Goal: Task Accomplishment & Management: Manage account settings

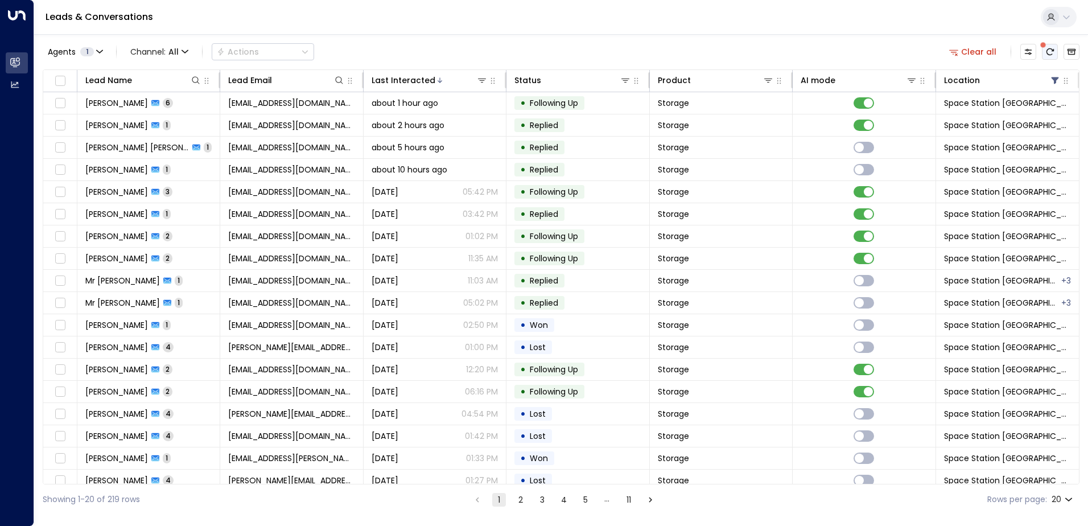
click at [1051, 54] on icon "There are new threads available. Refresh the grid to view the latest updates." at bounding box center [1049, 51] width 7 height 7
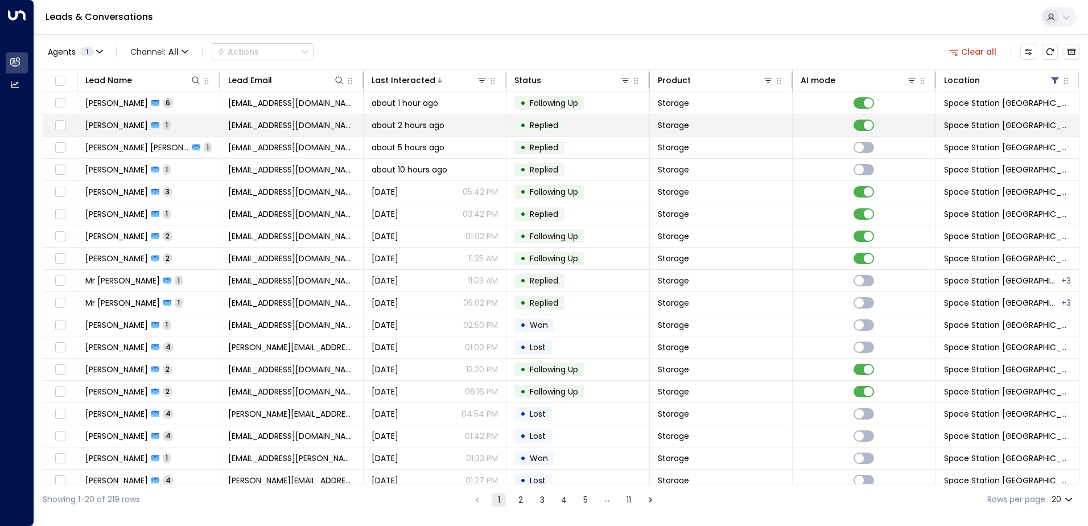
click at [497, 114] on td "about 2 hours ago" at bounding box center [435, 125] width 143 height 22
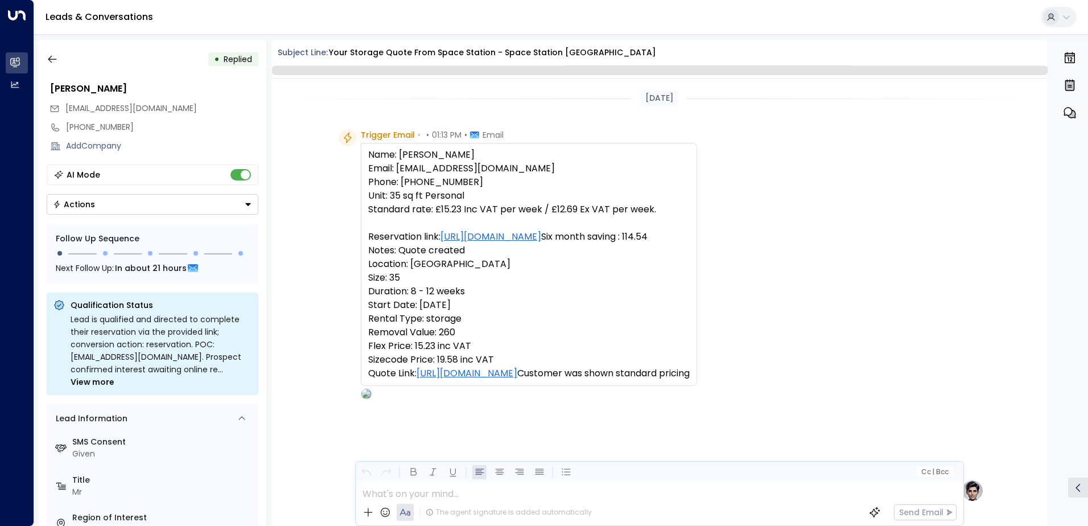
scroll to position [429, 0]
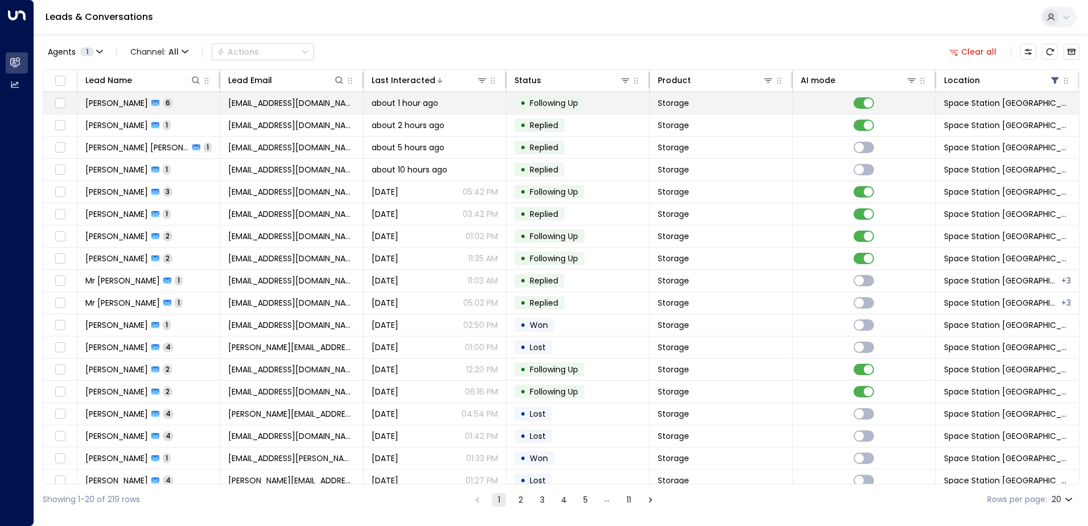
click at [228, 109] on td "[EMAIL_ADDRESS][DOMAIN_NAME]" at bounding box center [291, 103] width 143 height 22
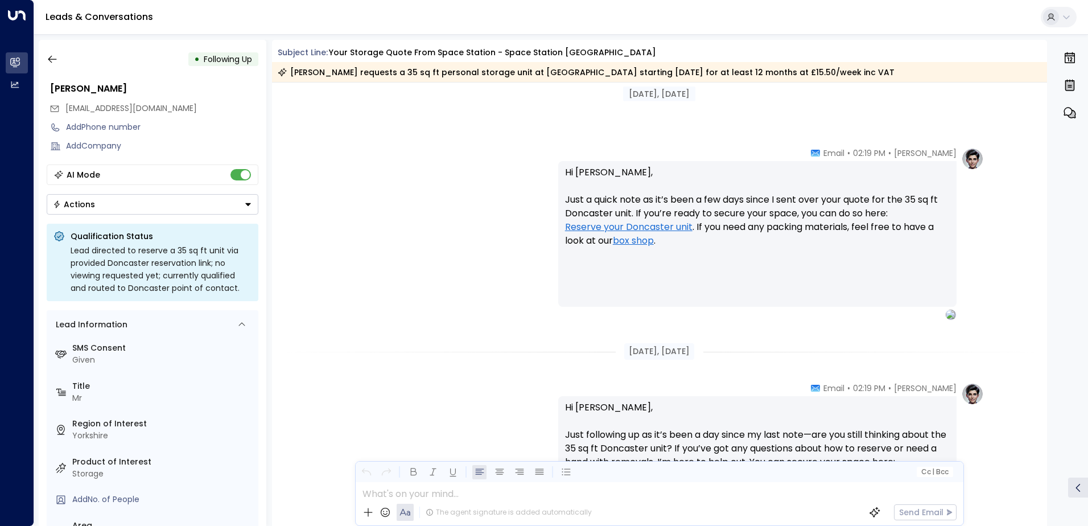
scroll to position [1928, 0]
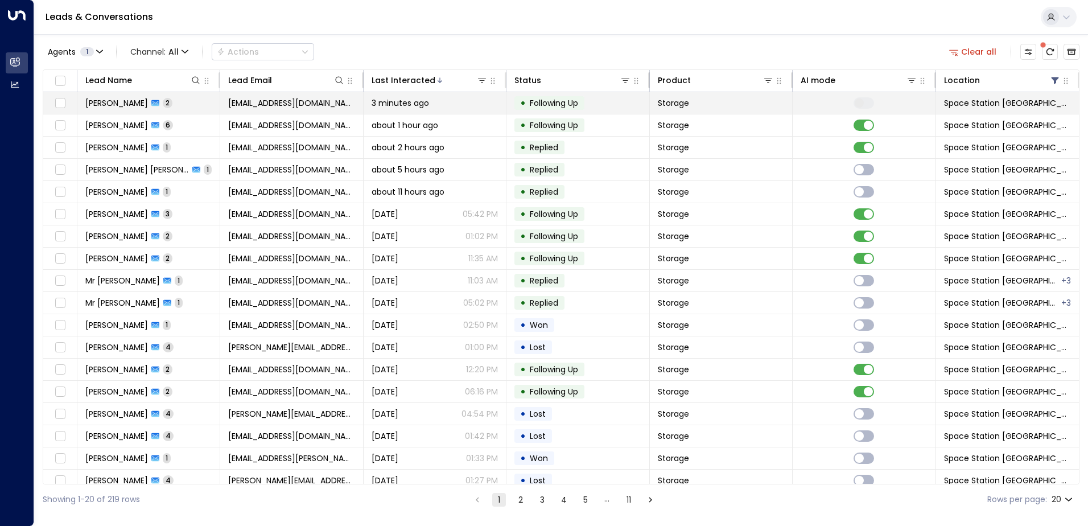
click at [787, 108] on td "Storage" at bounding box center [721, 103] width 143 height 22
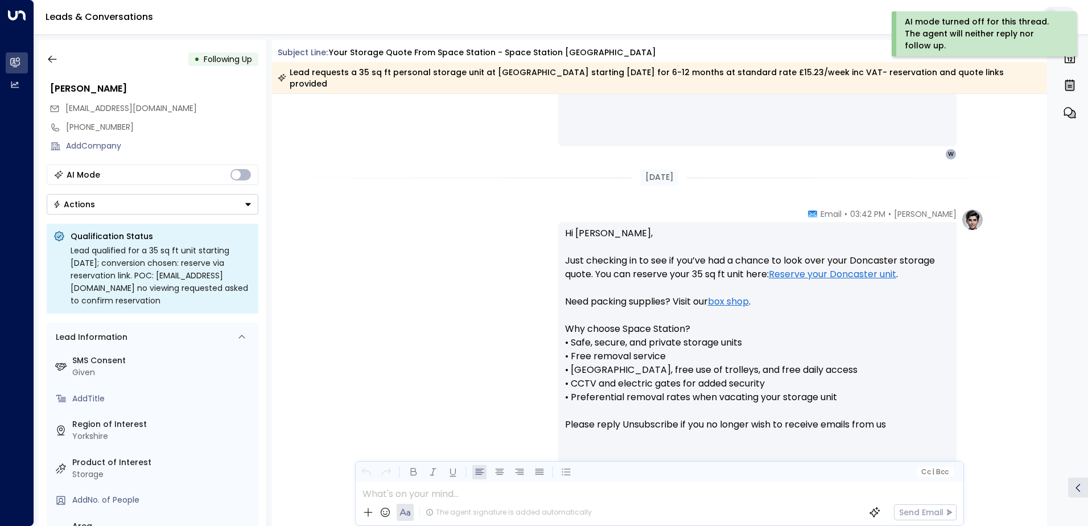
scroll to position [641, 0]
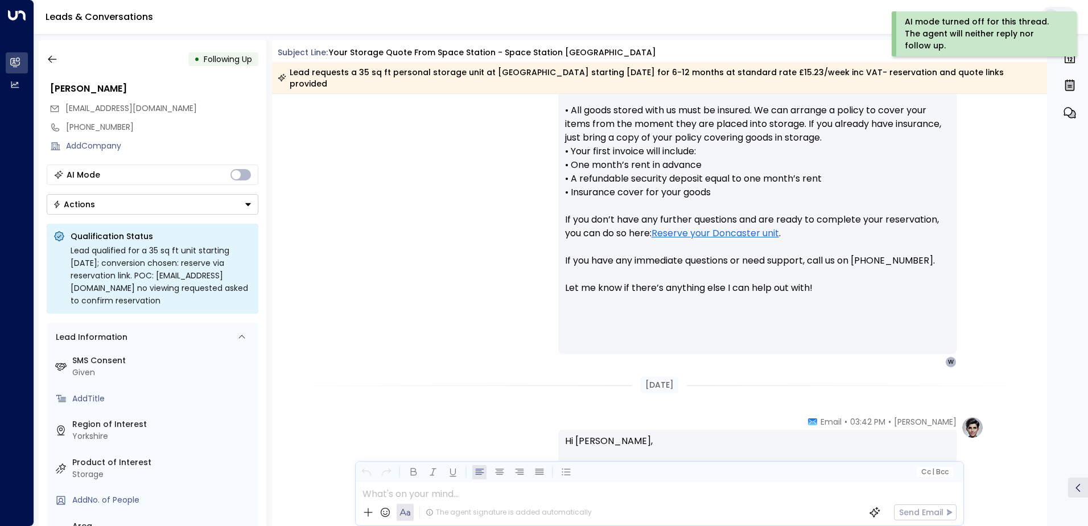
click at [150, 210] on button "Actions" at bounding box center [153, 204] width 212 height 20
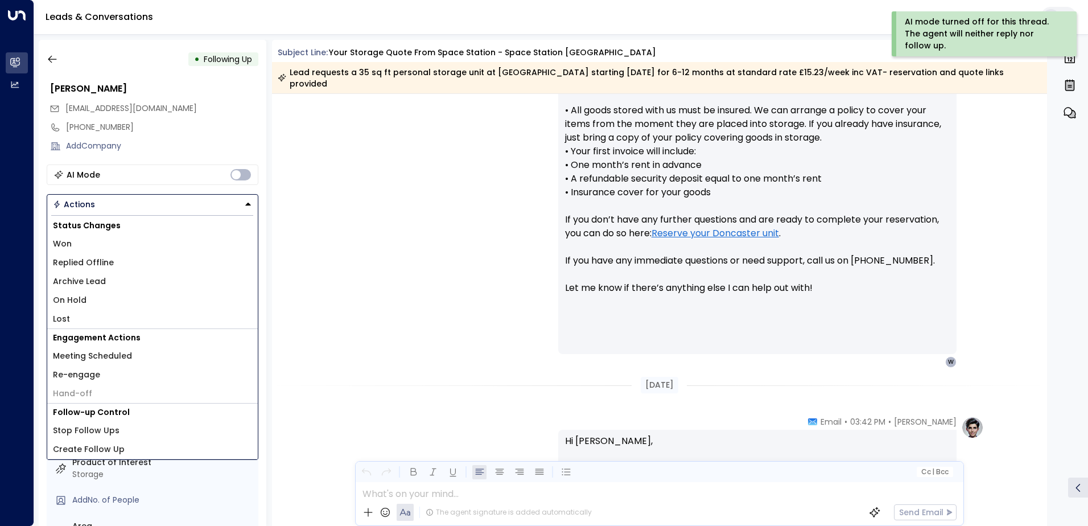
click at [132, 244] on li "Won" at bounding box center [152, 243] width 210 height 19
